Goal: Information Seeking & Learning: Learn about a topic

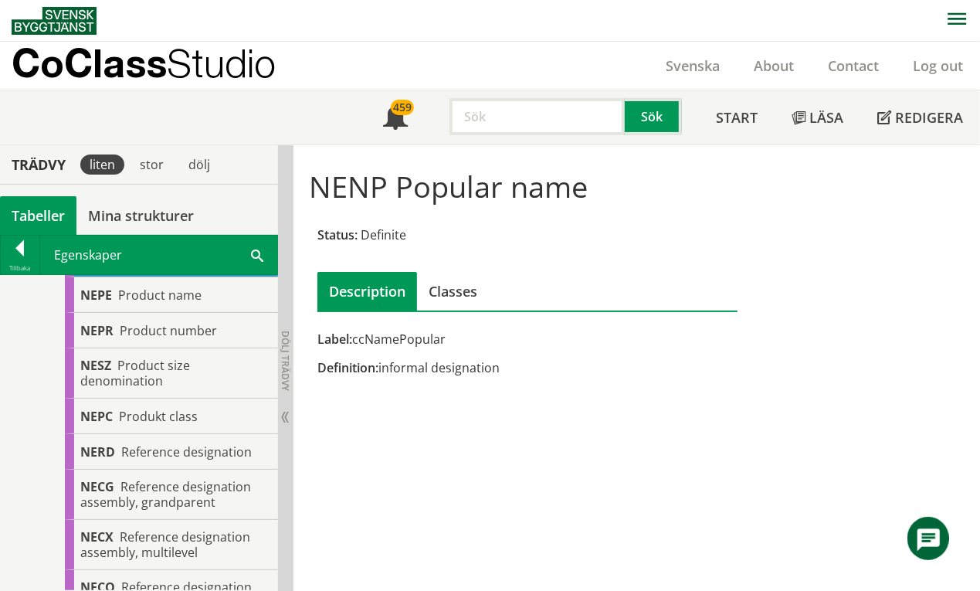
scroll to position [1029, 0]
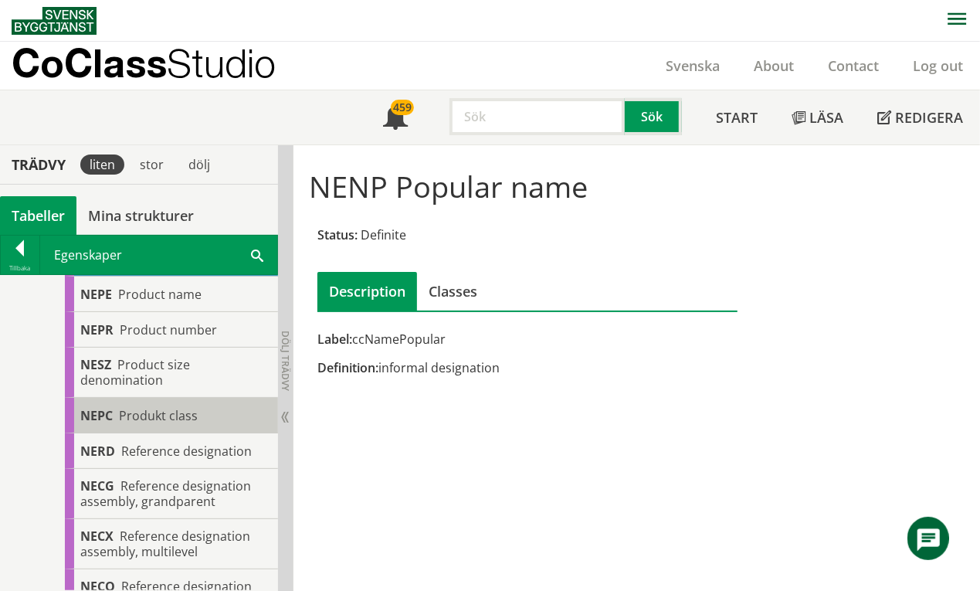
click at [171, 417] on span "Produkt class" at bounding box center [158, 415] width 79 height 17
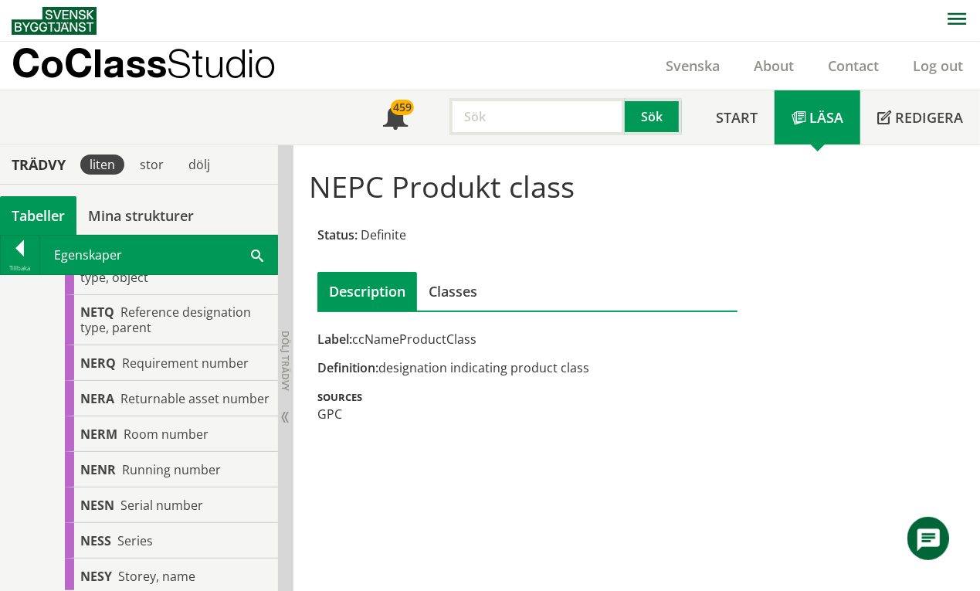
scroll to position [1853, 0]
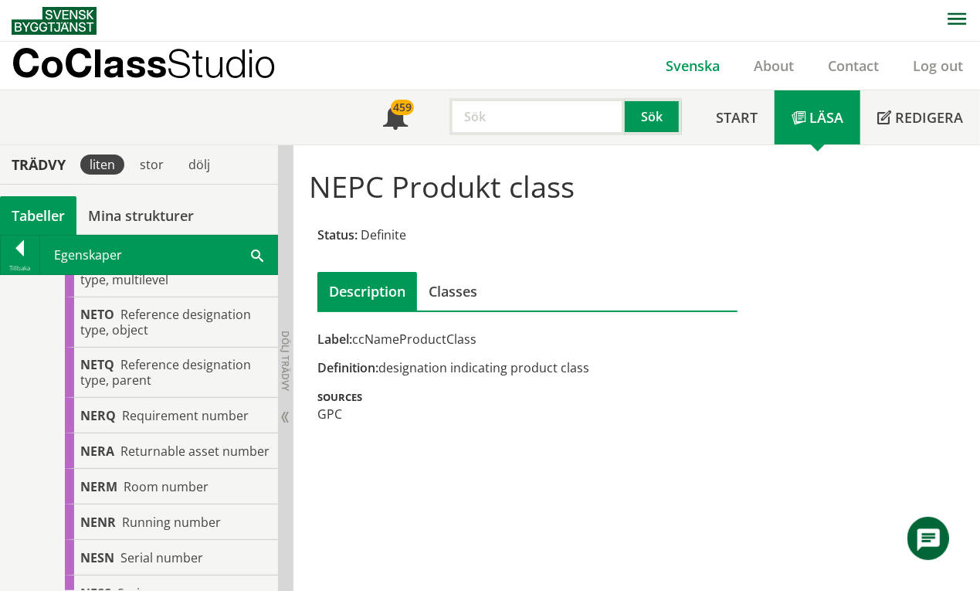
click at [702, 62] on link "Svenska" at bounding box center [693, 65] width 88 height 19
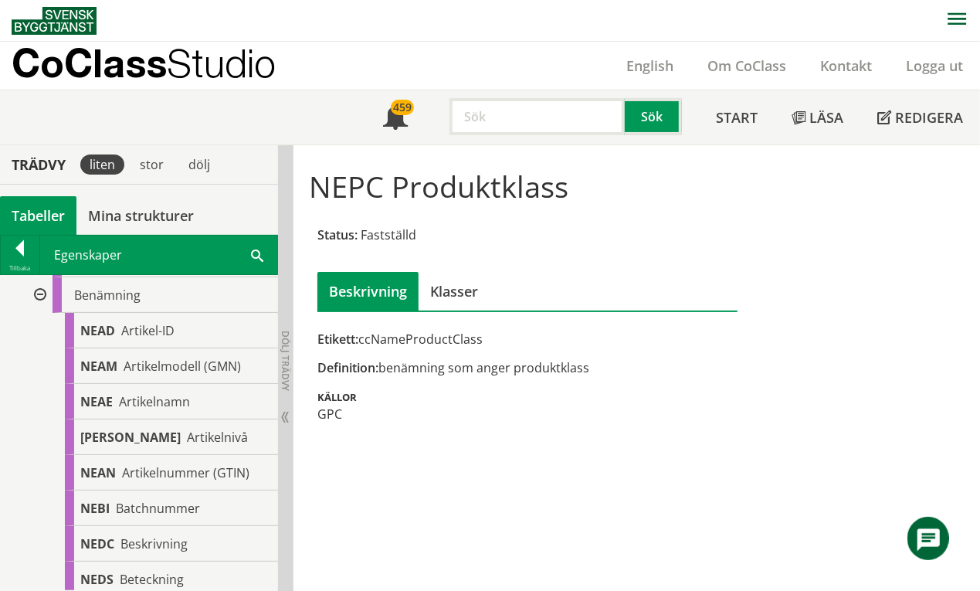
scroll to position [103, 0]
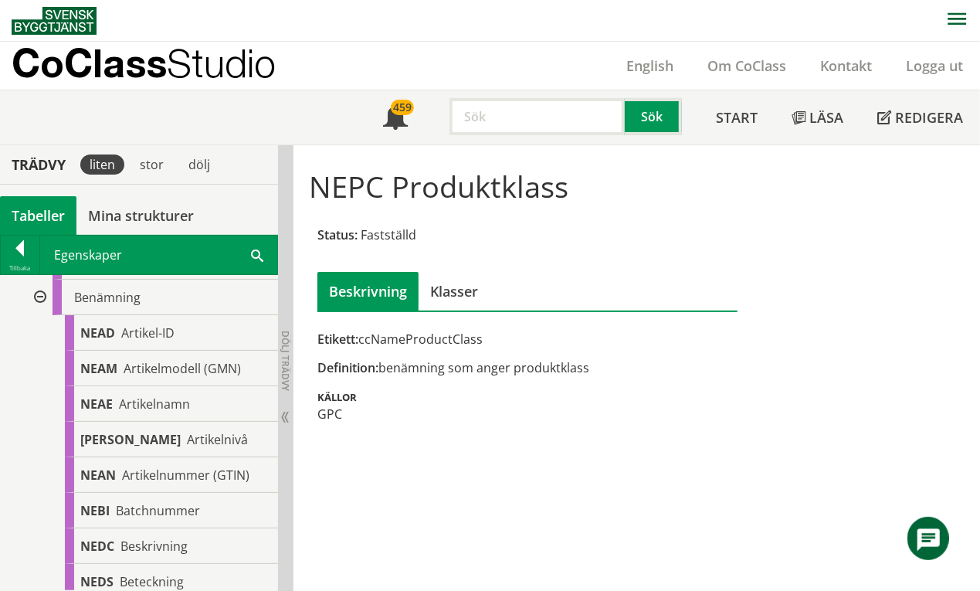
click at [42, 298] on div at bounding box center [39, 298] width 28 height 36
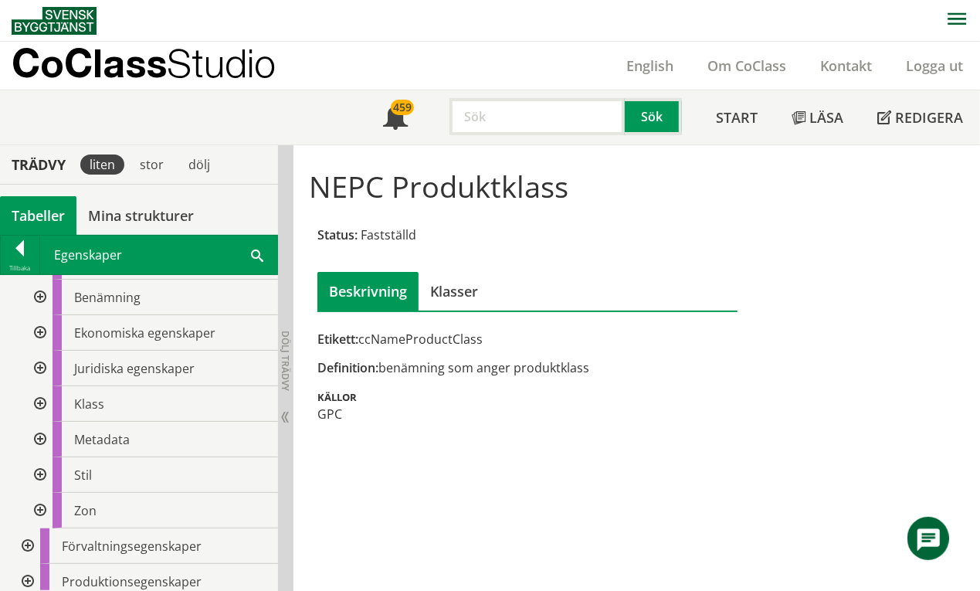
click at [37, 402] on div at bounding box center [39, 404] width 28 height 36
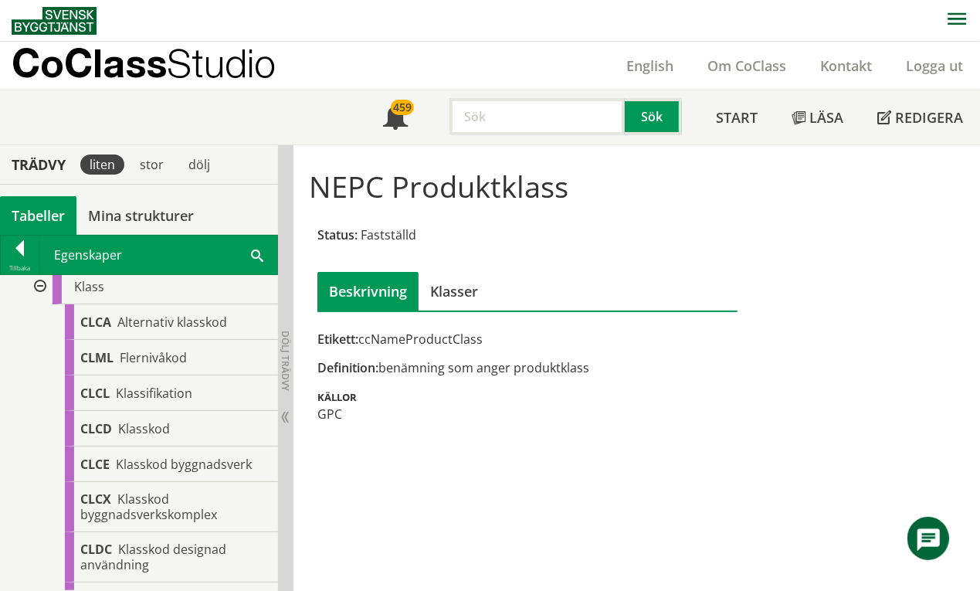
scroll to position [205, 0]
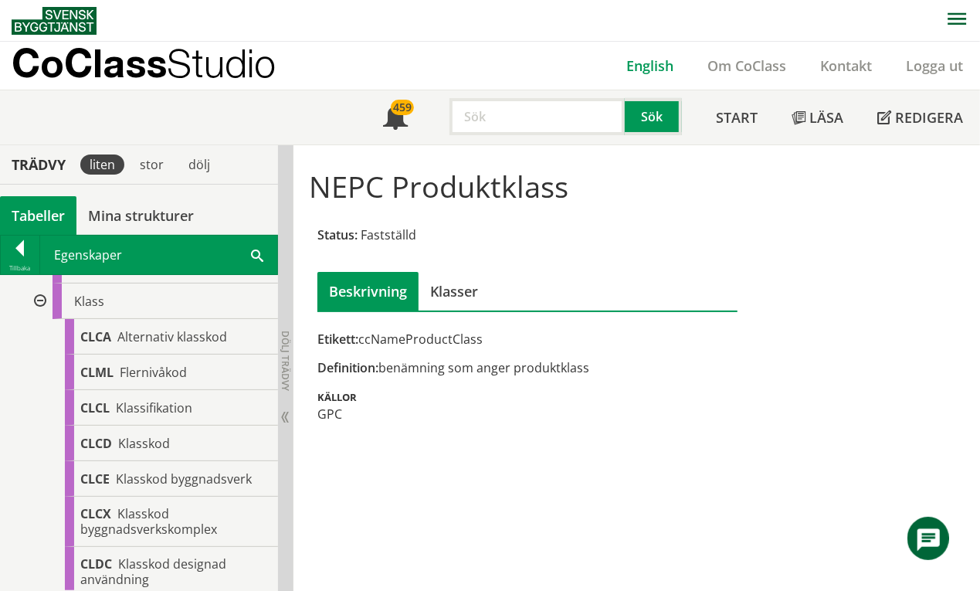
click at [656, 66] on link "English" at bounding box center [649, 65] width 81 height 19
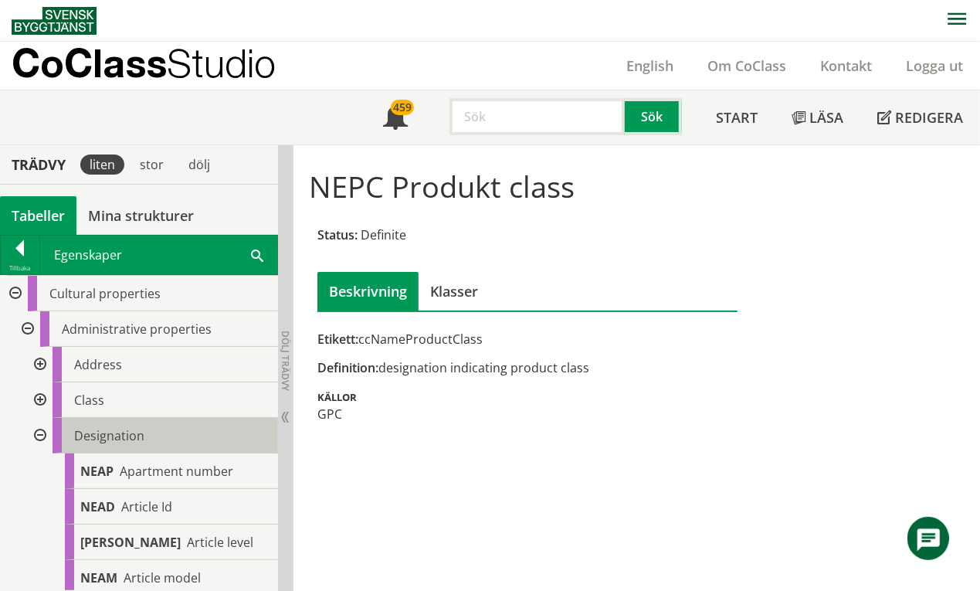
scroll to position [103, 0]
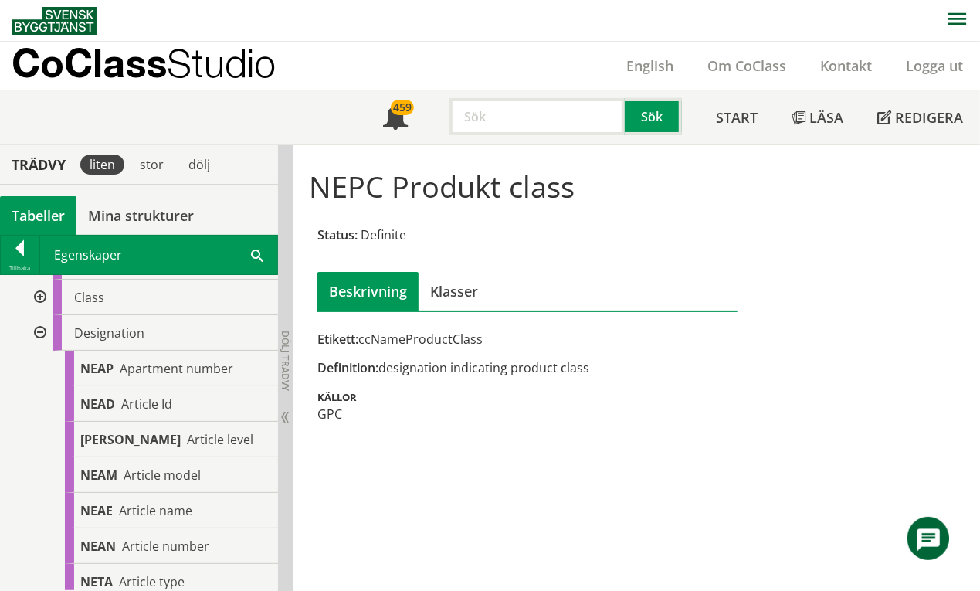
click at [41, 300] on div at bounding box center [39, 298] width 28 height 36
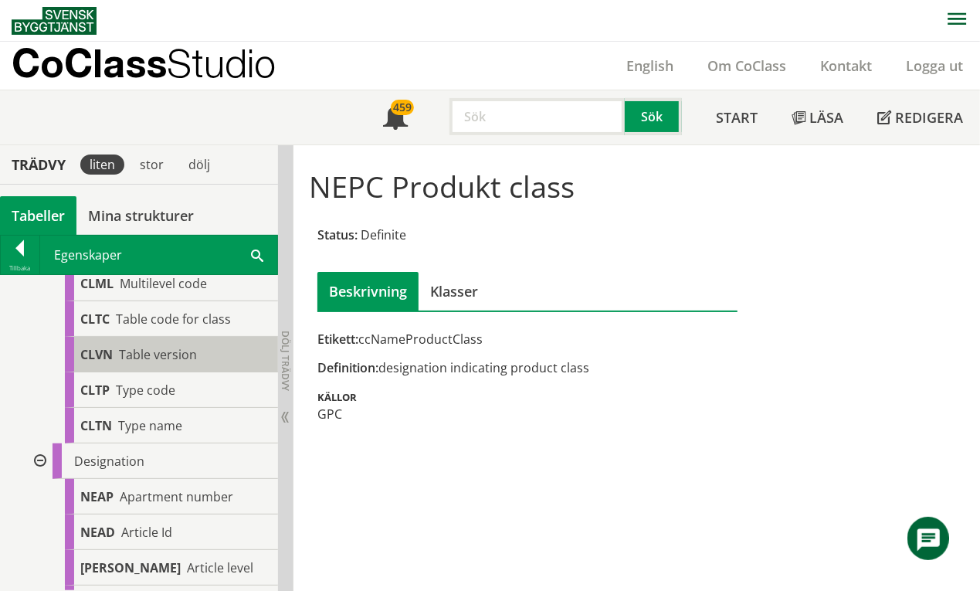
scroll to position [1029, 0]
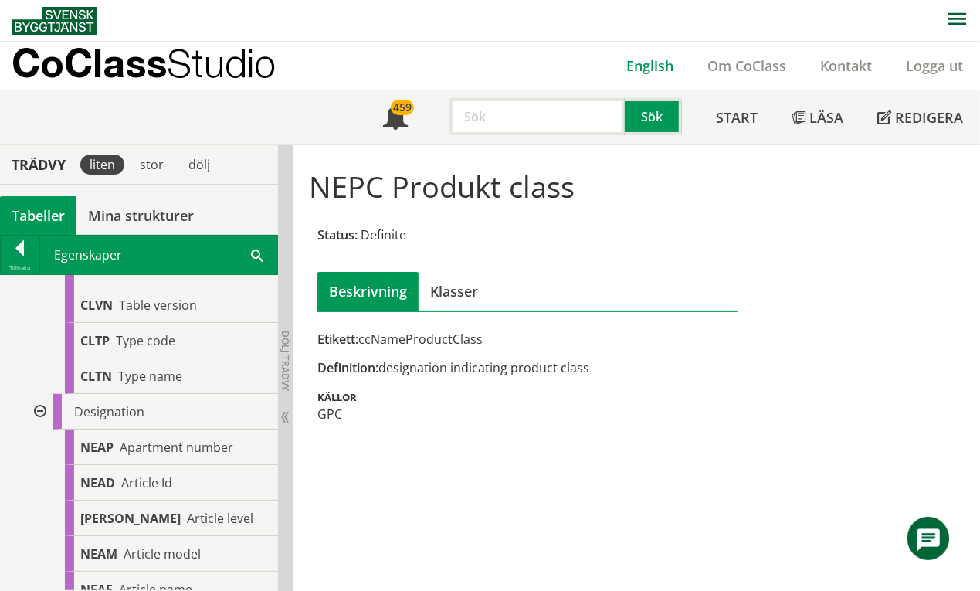
click at [656, 63] on link "English" at bounding box center [649, 65] width 81 height 19
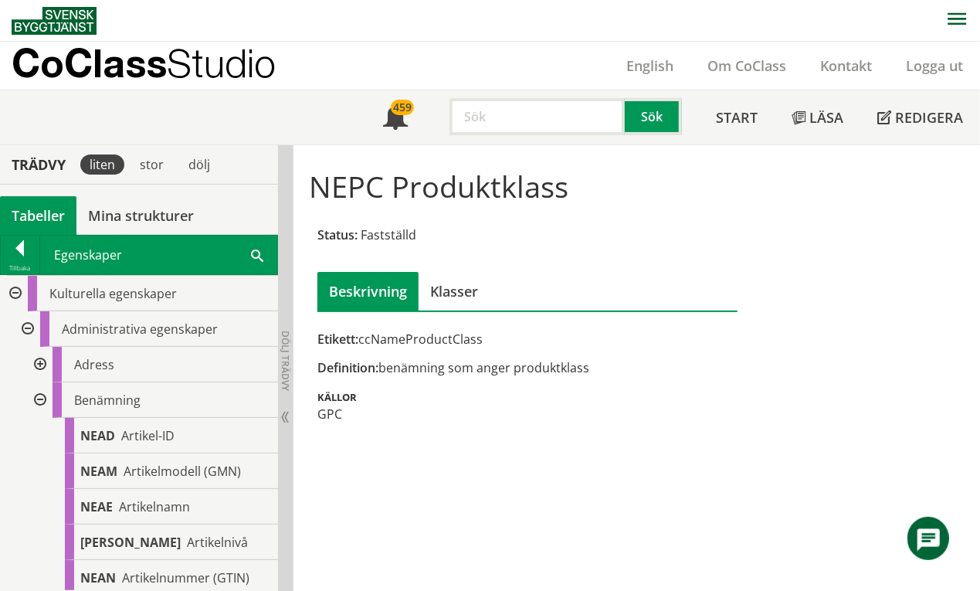
click at [38, 398] on div at bounding box center [39, 400] width 28 height 36
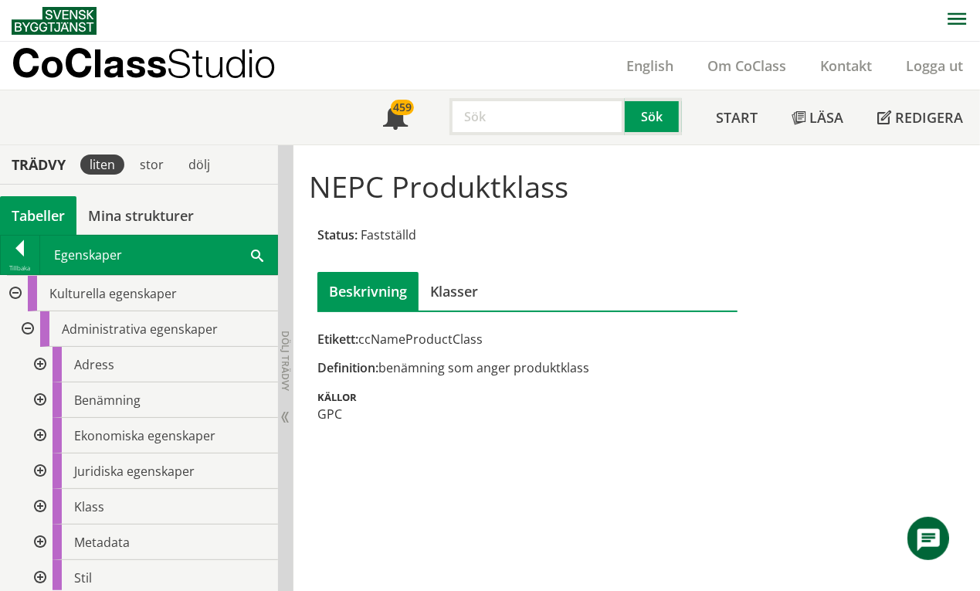
click at [36, 360] on div at bounding box center [39, 365] width 28 height 36
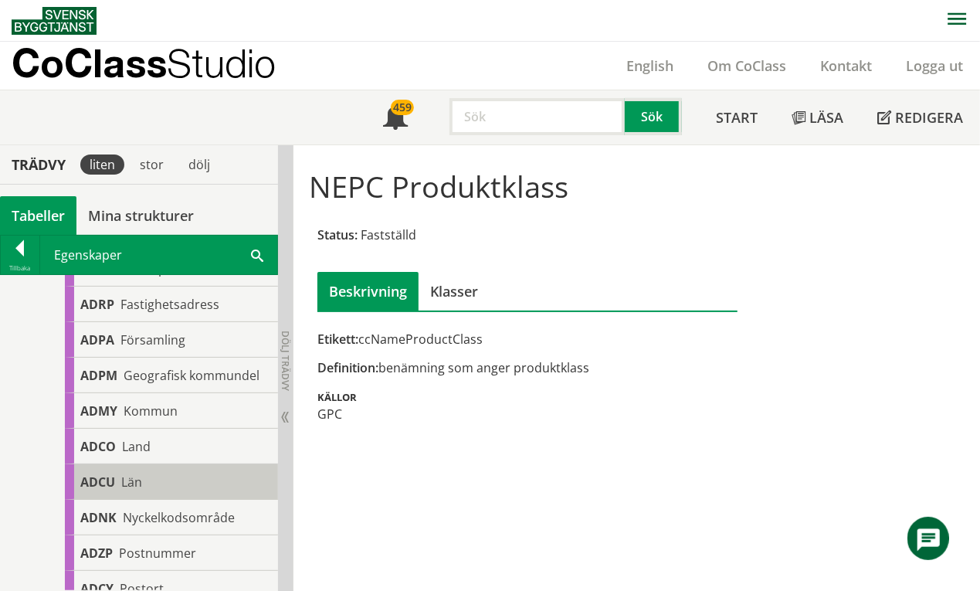
scroll to position [205, 0]
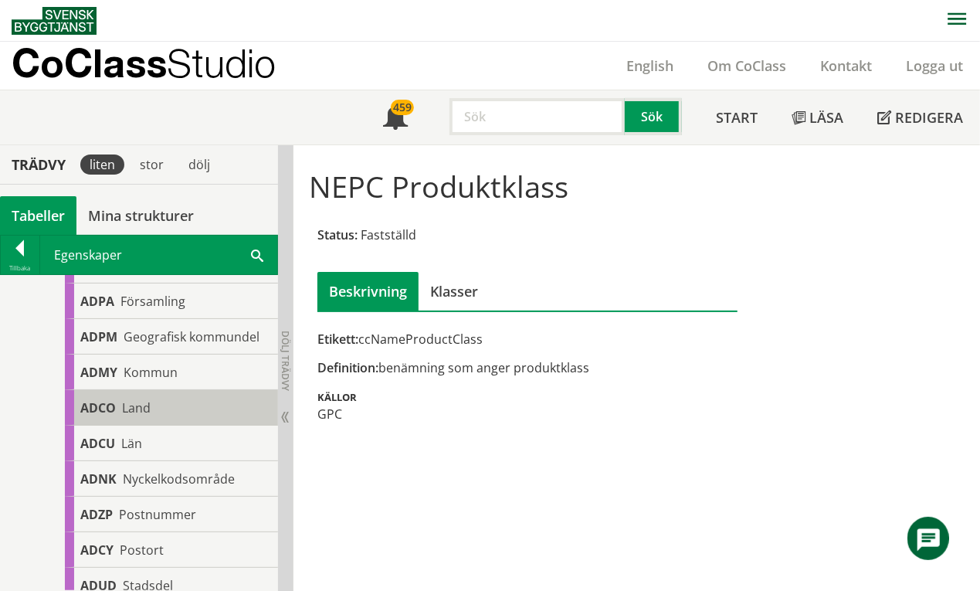
click at [120, 421] on div "ADCO Land" at bounding box center [171, 408] width 213 height 36
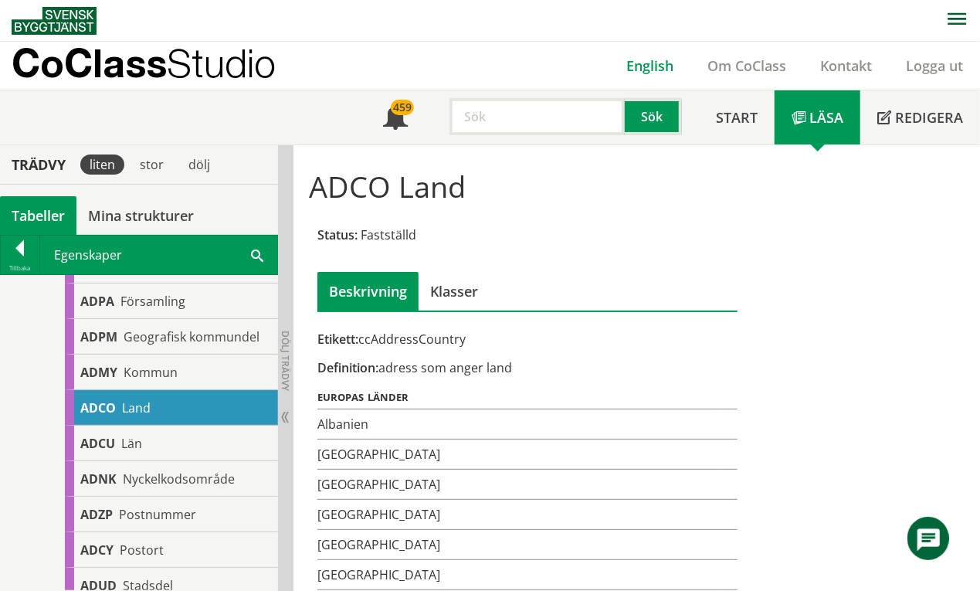
click at [656, 66] on link "English" at bounding box center [649, 65] width 81 height 19
